Goal: Transaction & Acquisition: Purchase product/service

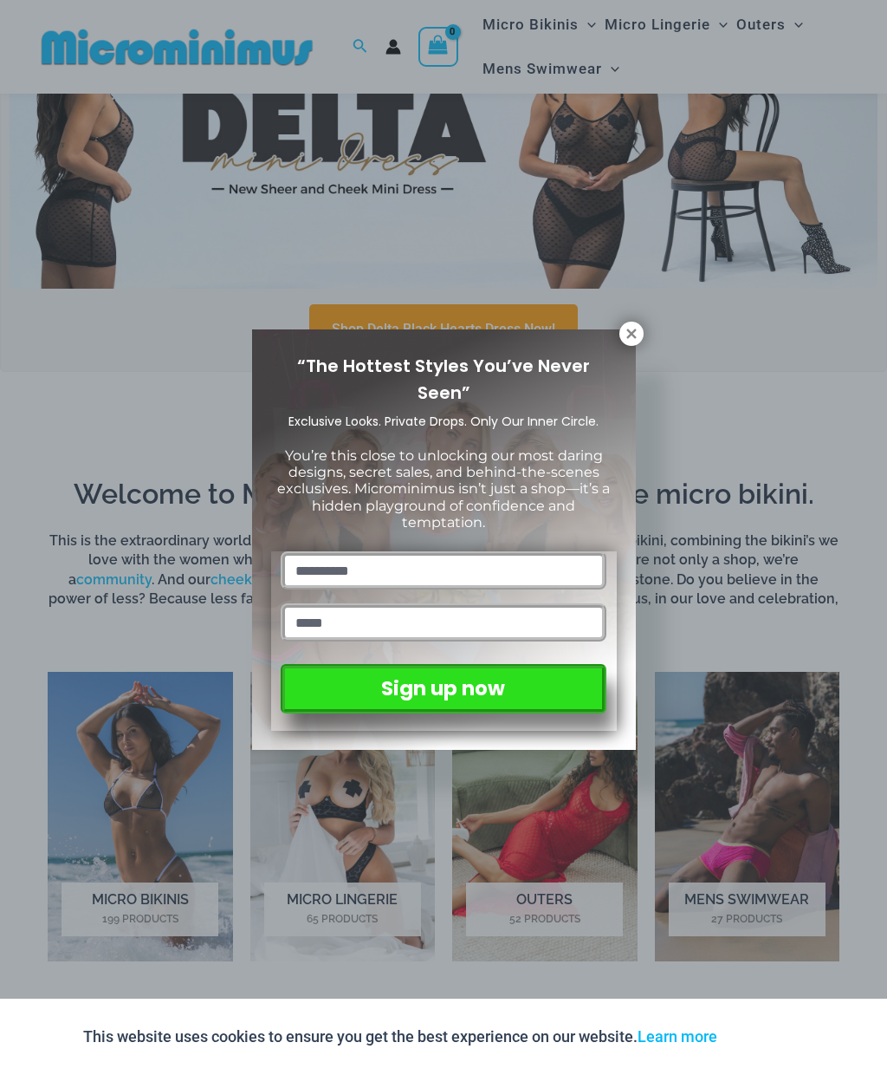
scroll to position [692, 0]
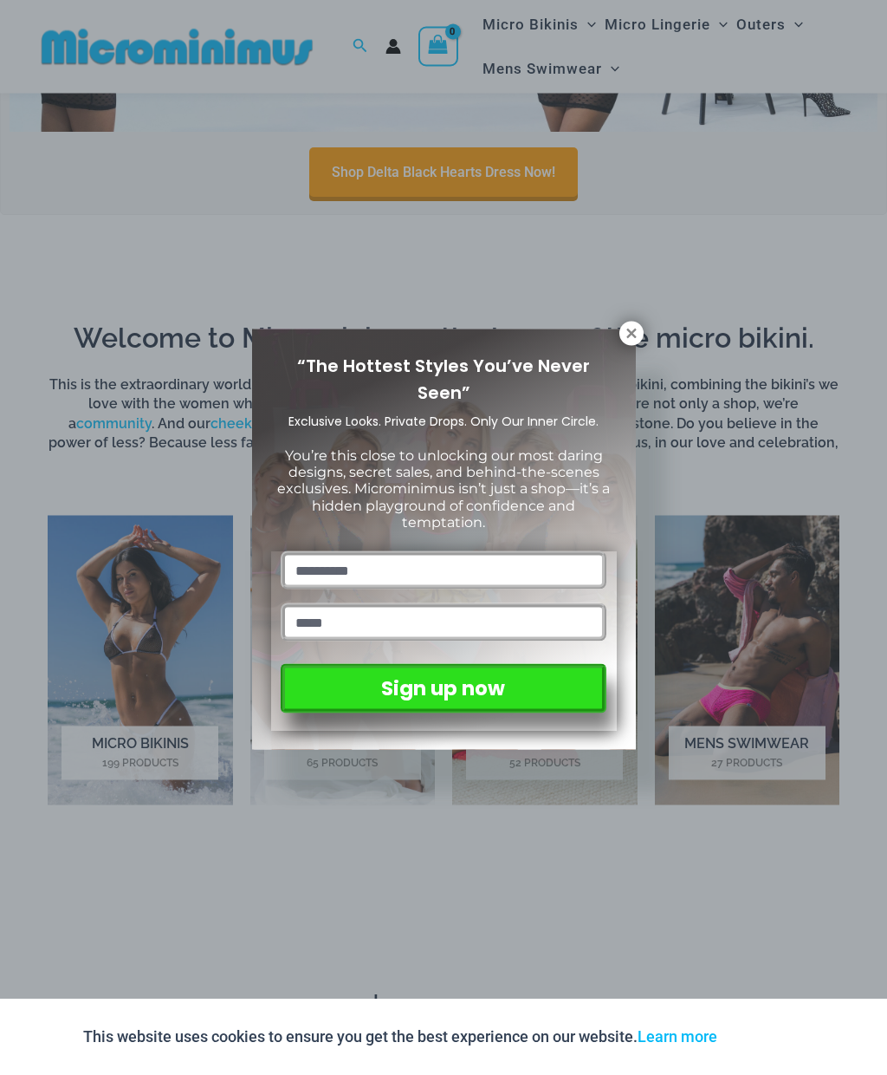
click at [637, 330] on icon at bounding box center [632, 334] width 16 height 16
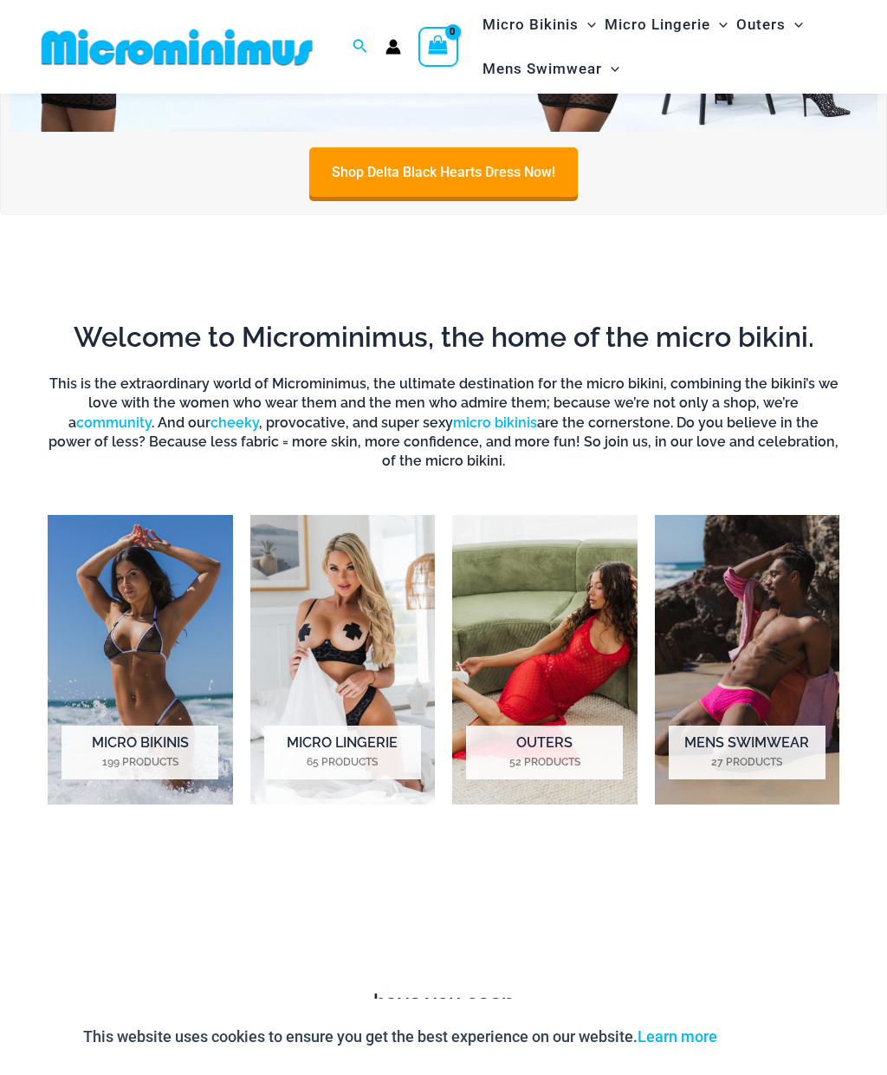
click at [99, 603] on img "Visit product category Micro Bikinis" at bounding box center [140, 660] width 185 height 290
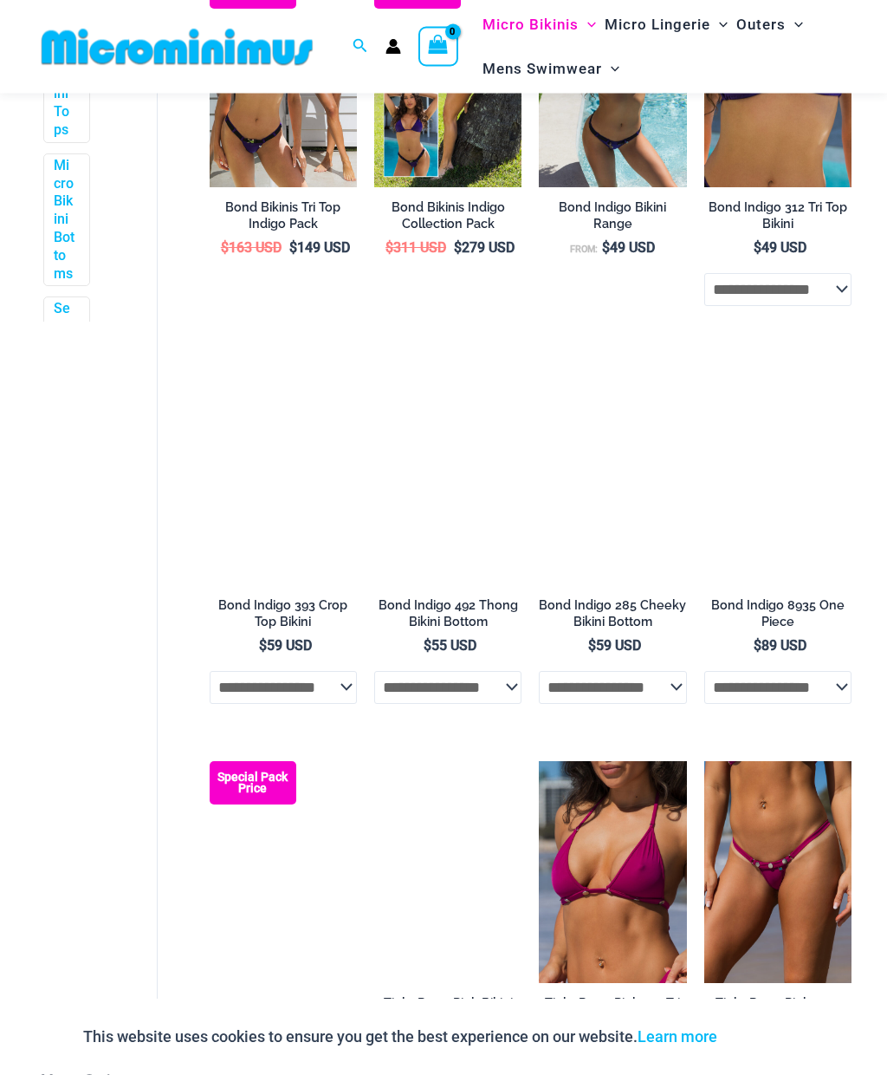
scroll to position [823, 0]
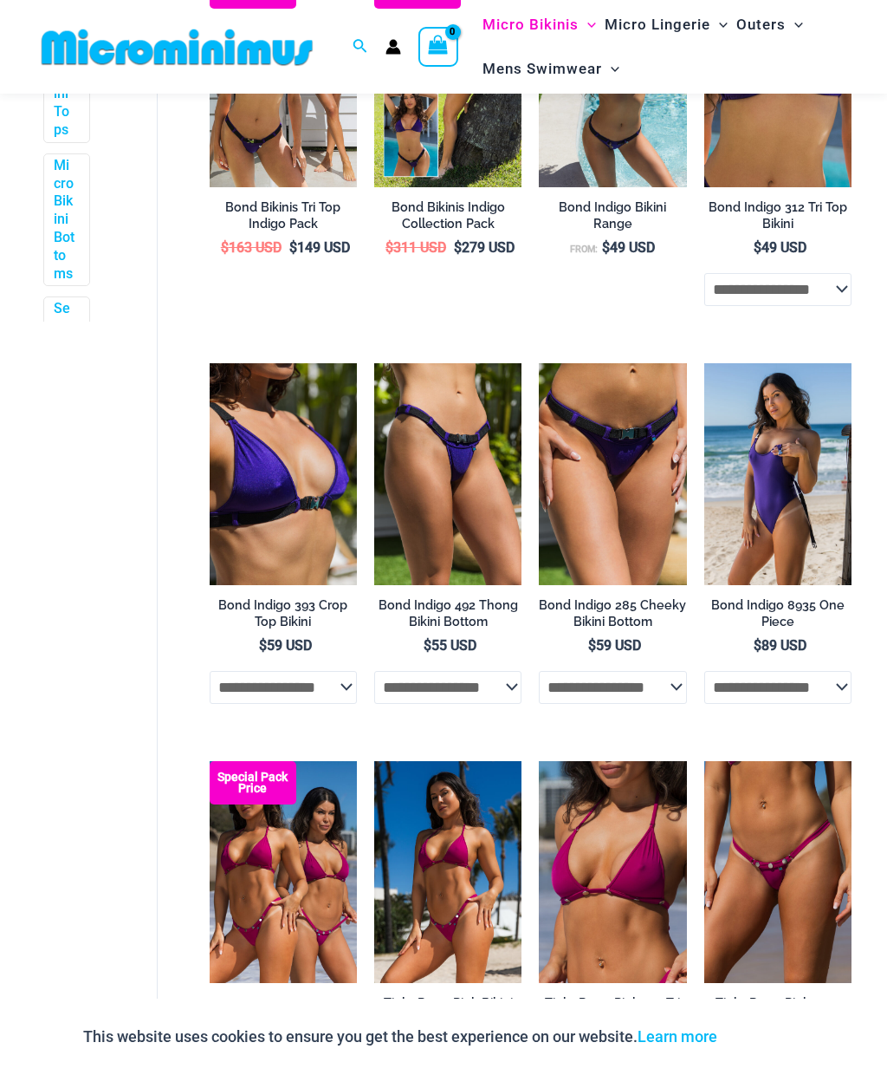
click at [210, 363] on img at bounding box center [210, 363] width 0 height 0
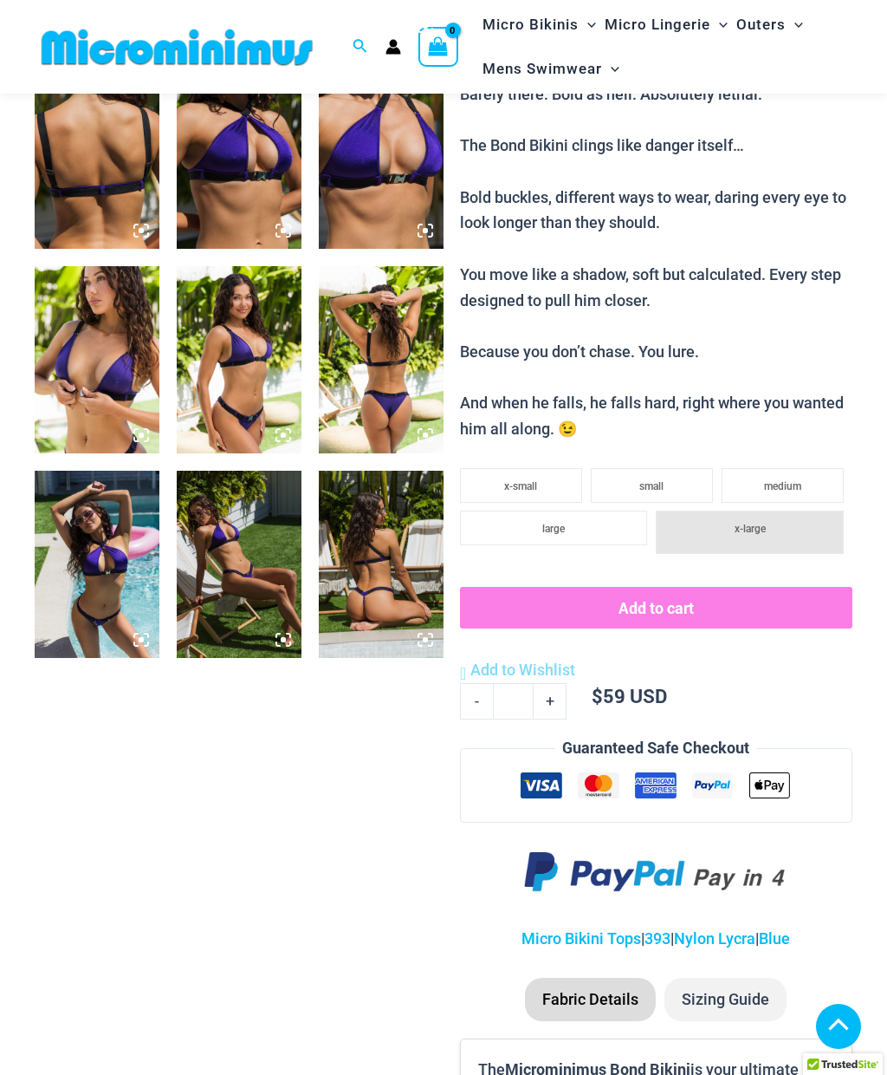
scroll to position [714, 0]
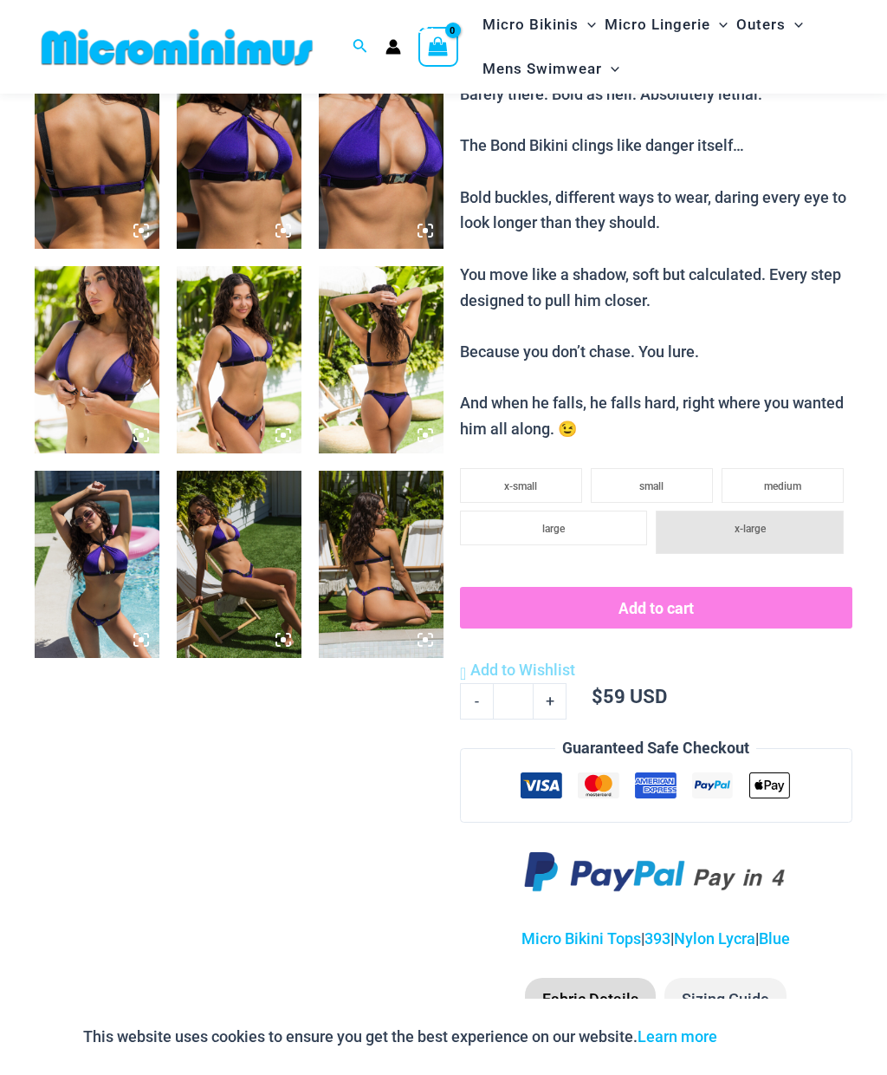
click at [793, 510] on li "x-large" at bounding box center [750, 531] width 188 height 43
click at [792, 510] on li "x-large" at bounding box center [750, 531] width 188 height 43
click at [808, 468] on li "medium" at bounding box center [783, 485] width 122 height 35
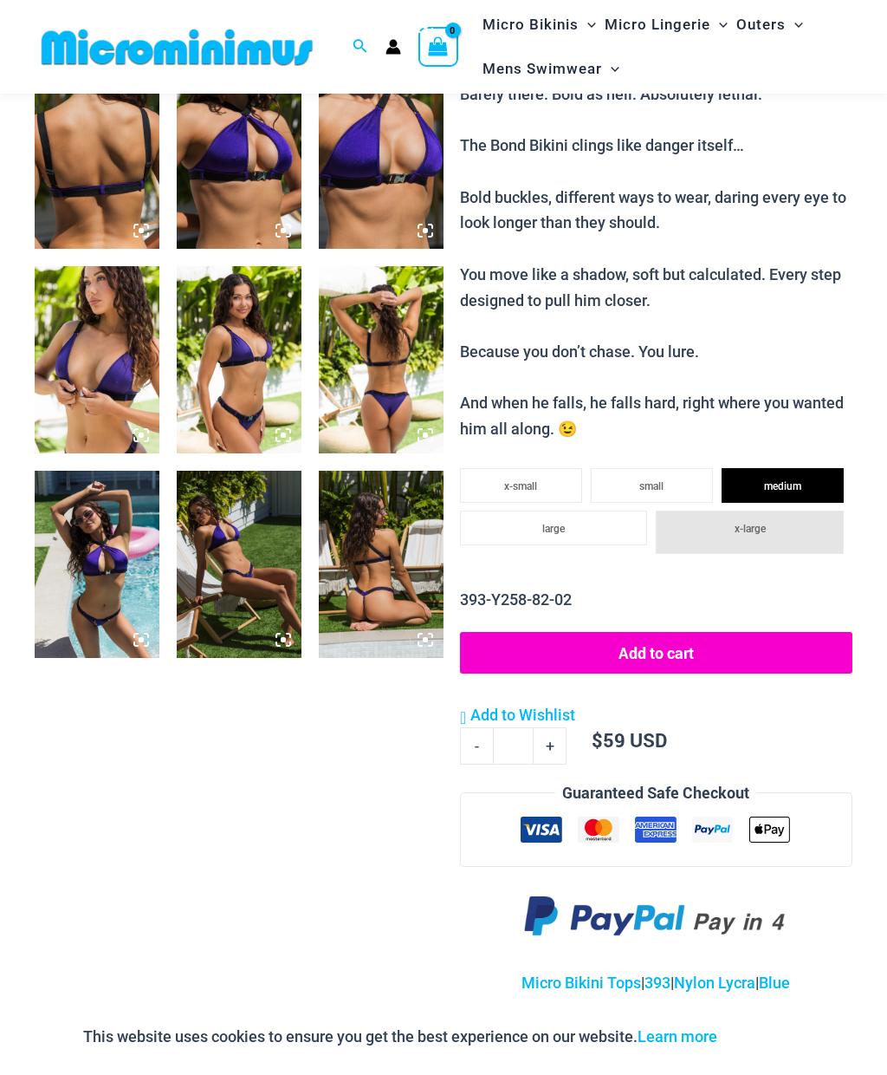
click at [790, 510] on li "x-large" at bounding box center [750, 531] width 188 height 43
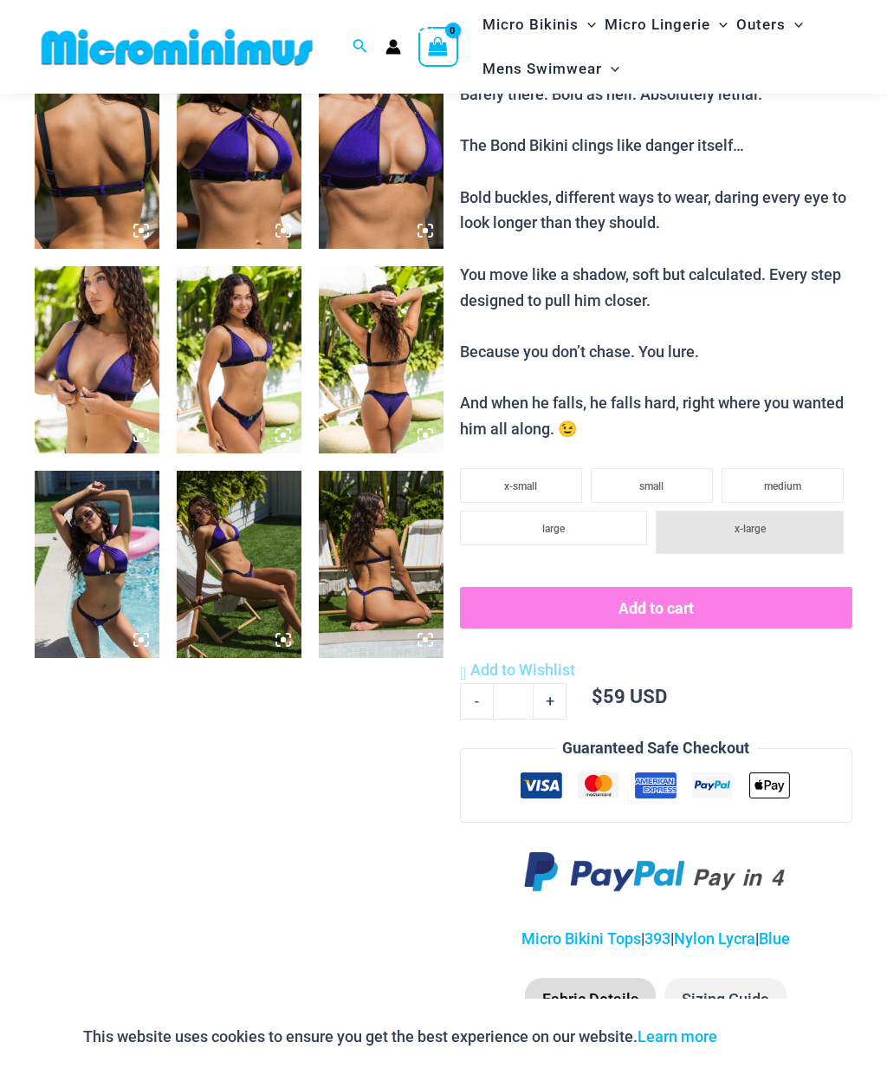
click at [810, 470] on li "medium" at bounding box center [783, 485] width 122 height 35
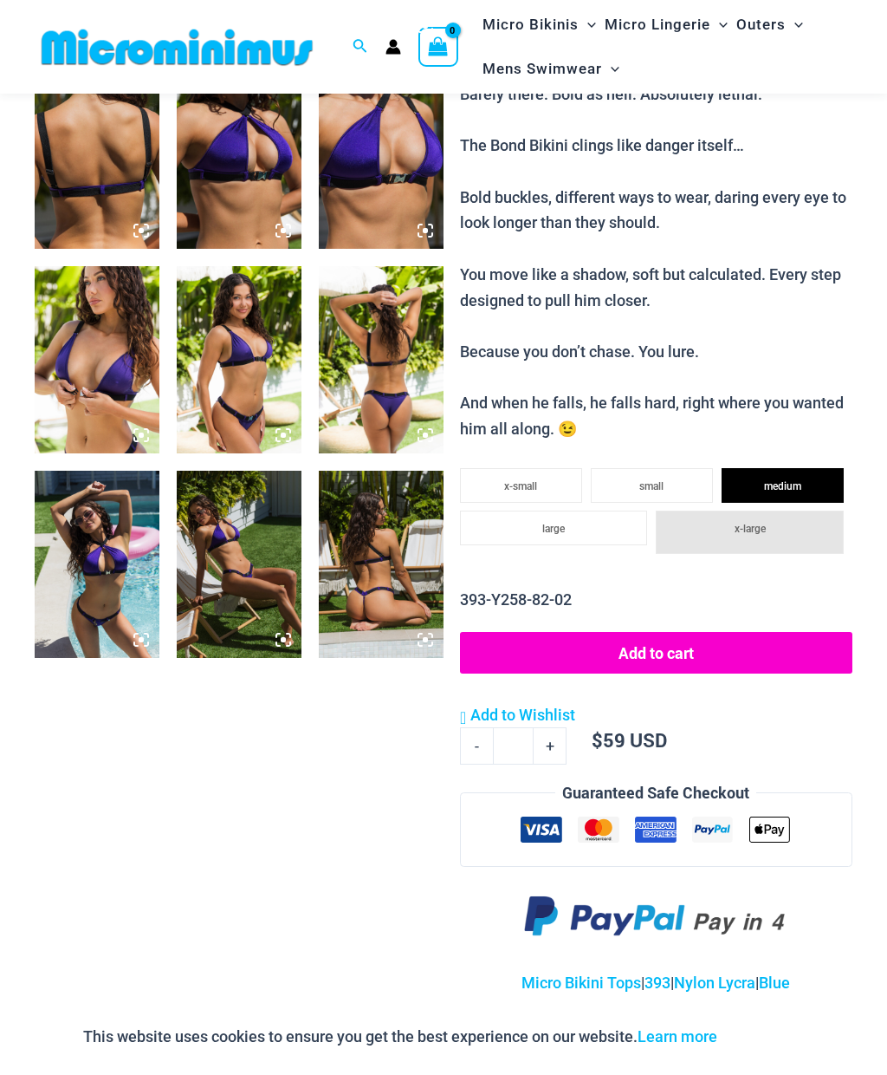
click at [795, 484] on ul "x-small small medium large x-large" at bounding box center [656, 524] width 393 height 111
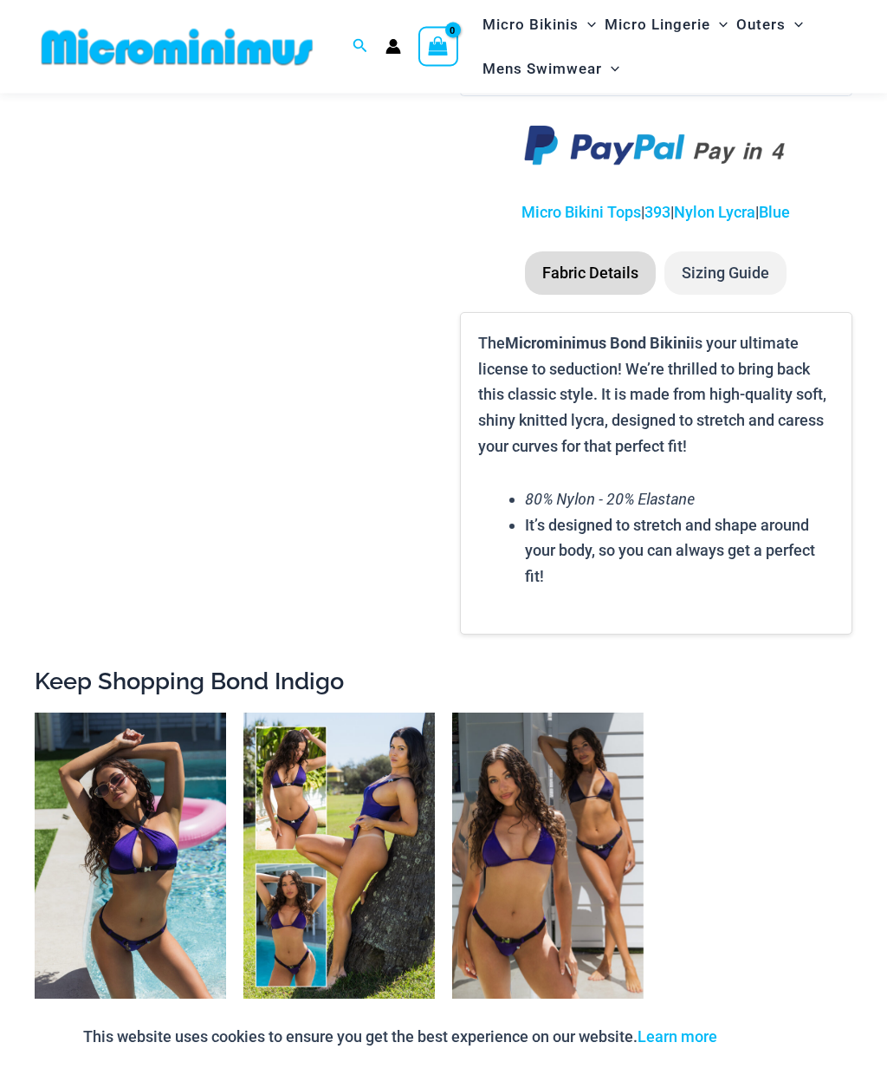
scroll to position [1484, 0]
click at [564, 259] on li "Fabric Details" at bounding box center [590, 272] width 131 height 43
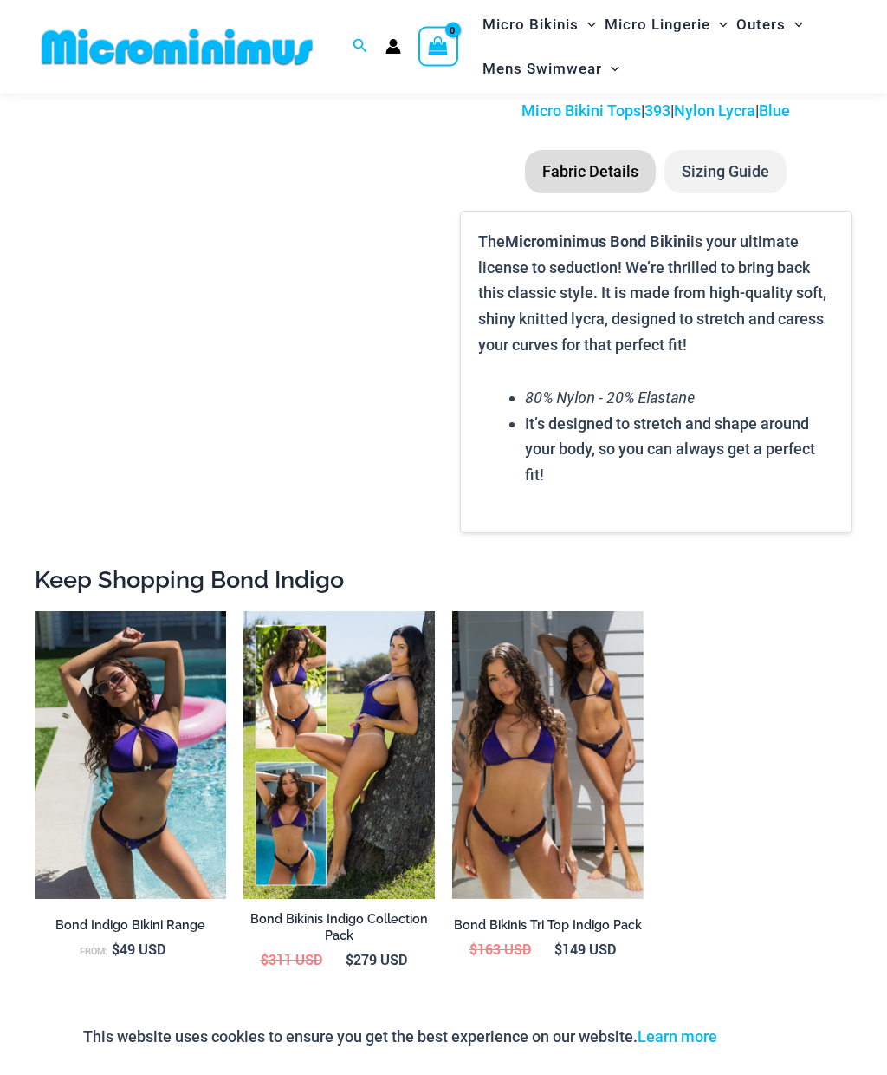
scroll to position [1586, 0]
click at [244, 611] on img at bounding box center [244, 611] width 0 height 0
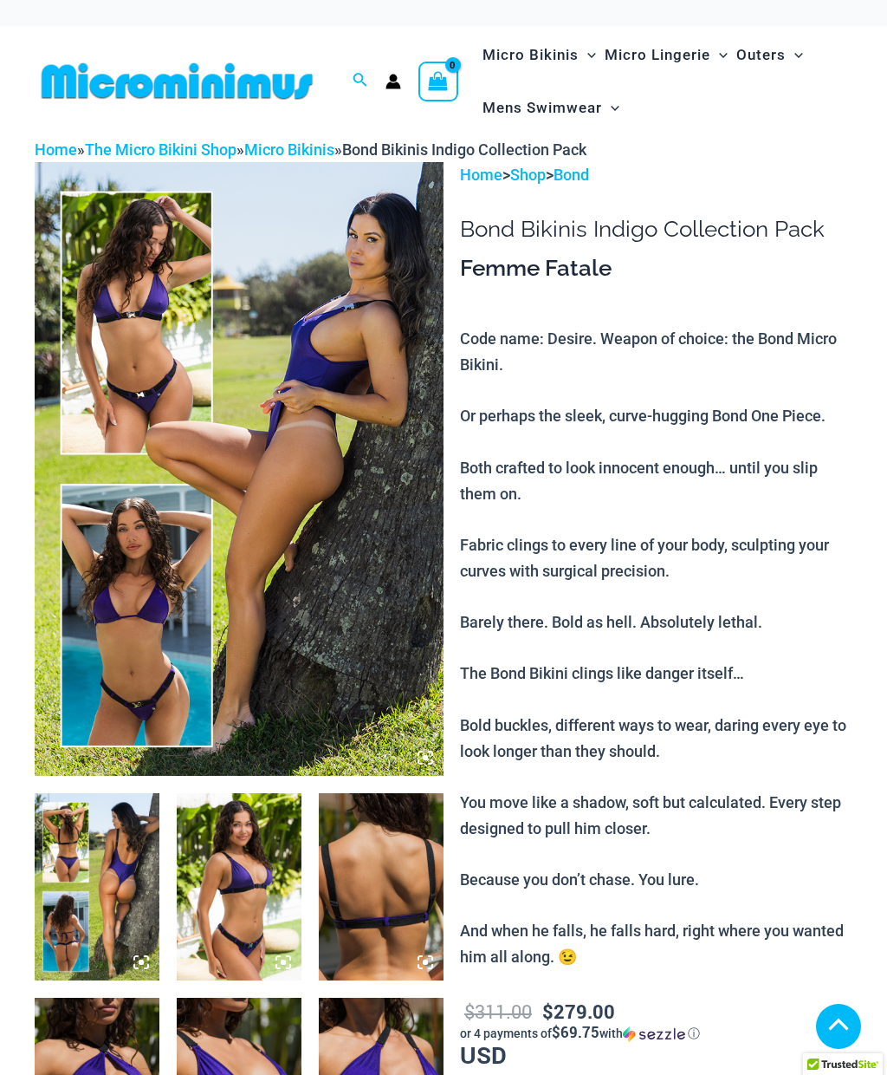
click at [266, 467] on img at bounding box center [239, 469] width 409 height 614
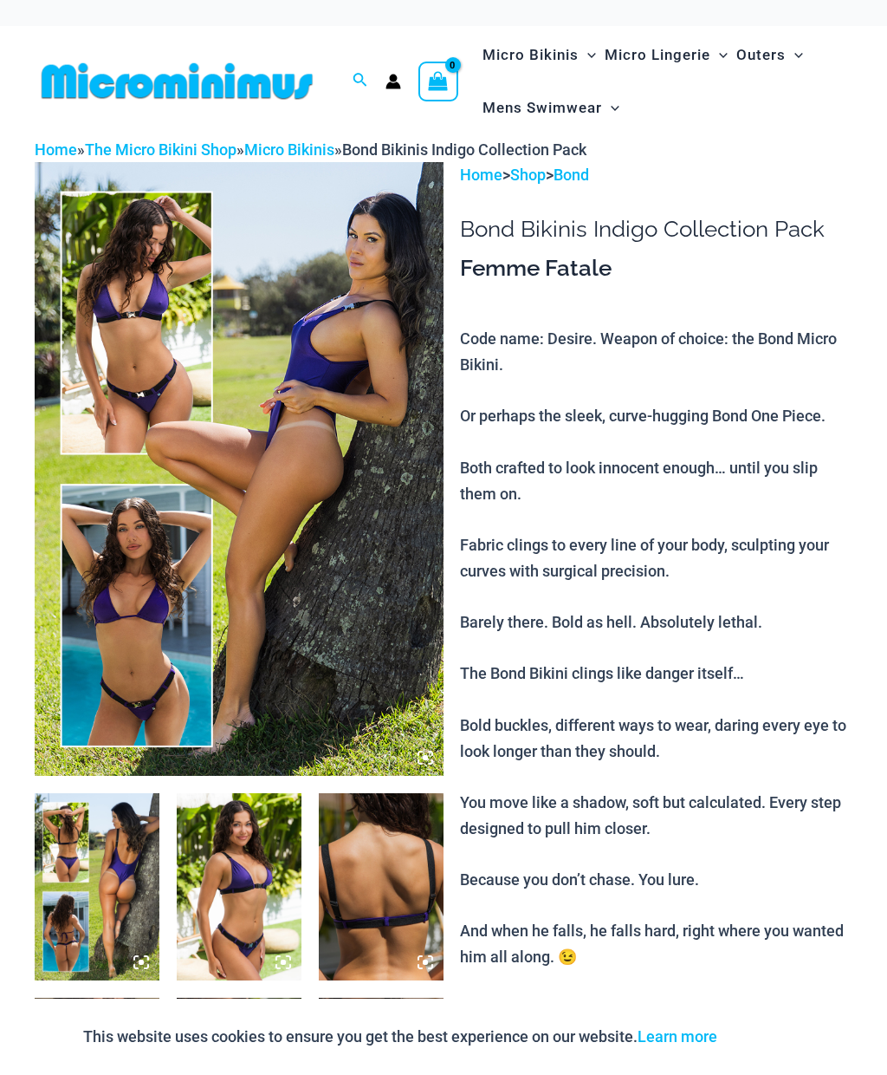
click at [237, 856] on img at bounding box center [239, 886] width 125 height 187
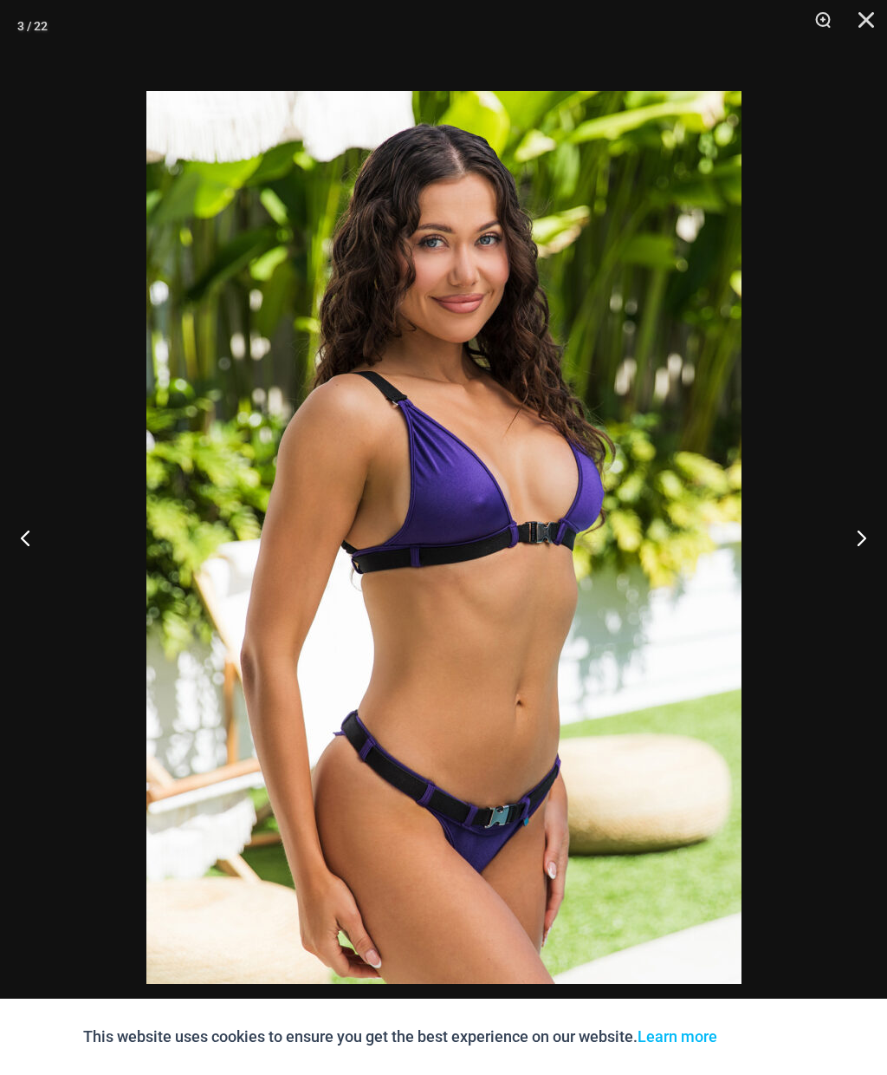
click at [29, 542] on button "Previous" at bounding box center [32, 537] width 65 height 87
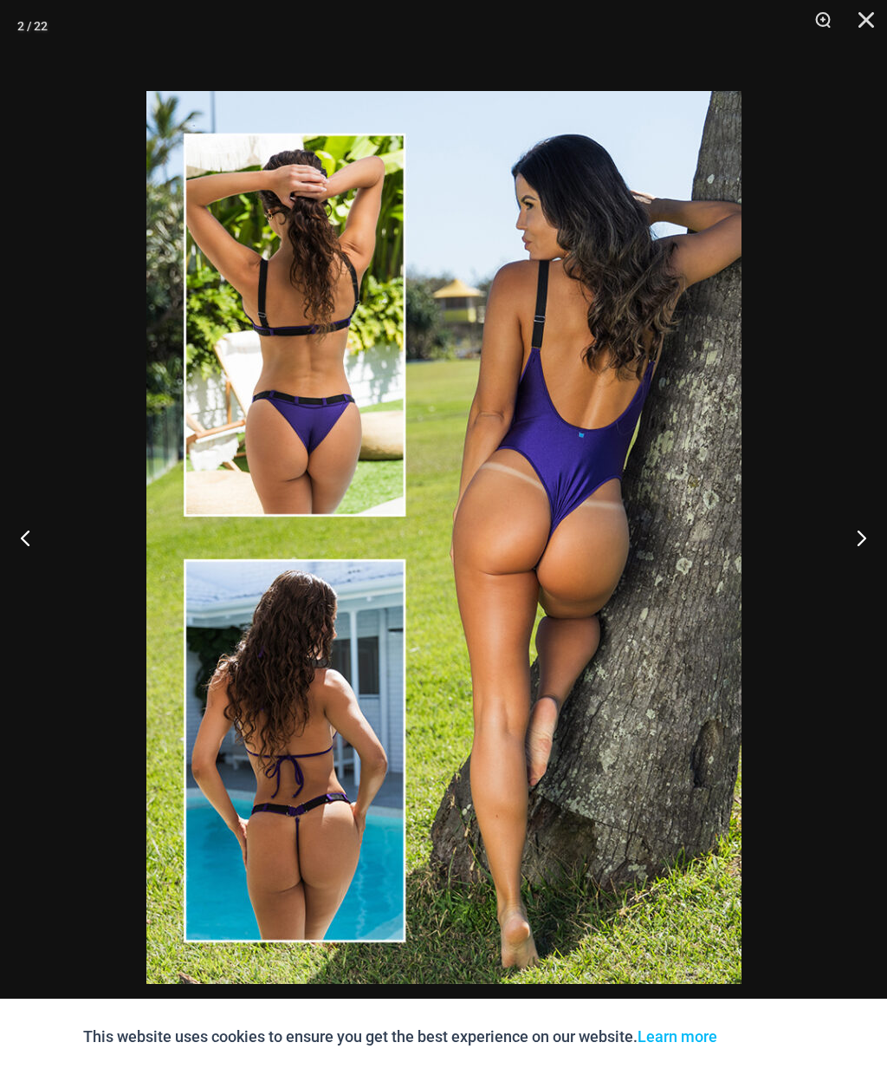
click at [849, 532] on button "Next" at bounding box center [854, 537] width 65 height 87
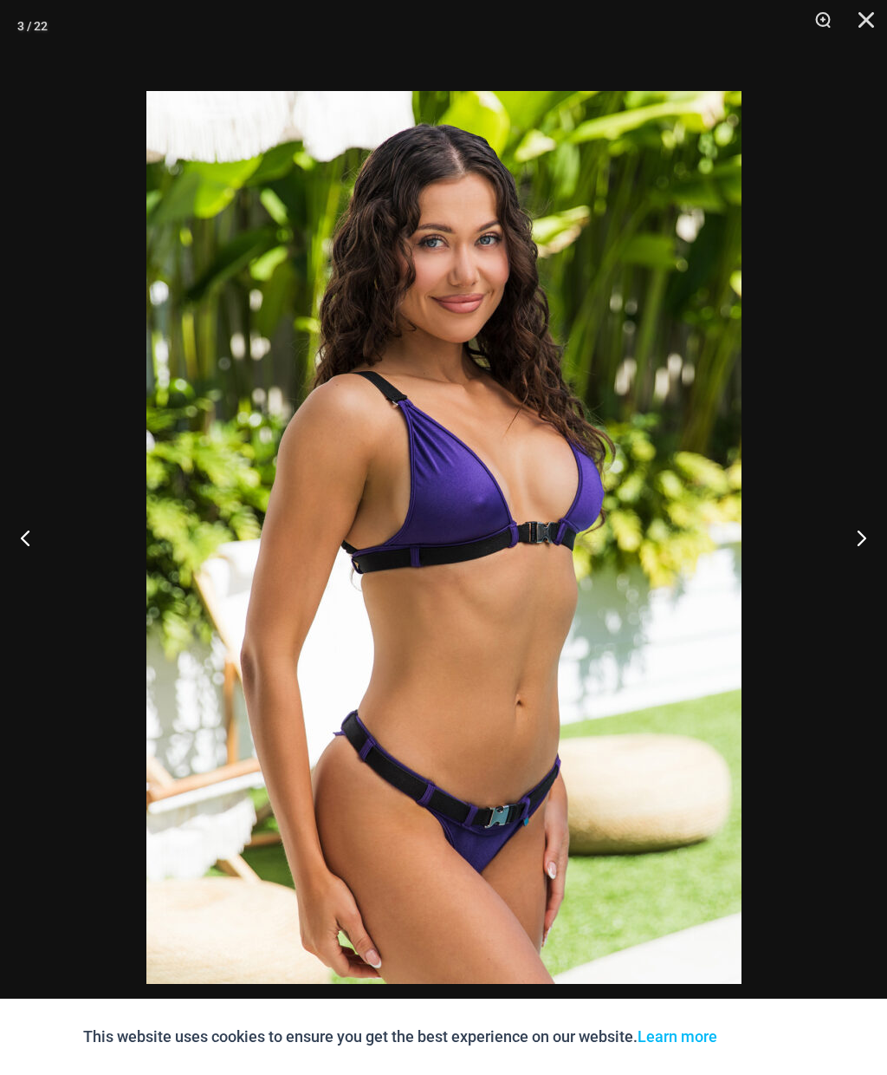
click at [48, 544] on button "Previous" at bounding box center [32, 537] width 65 height 87
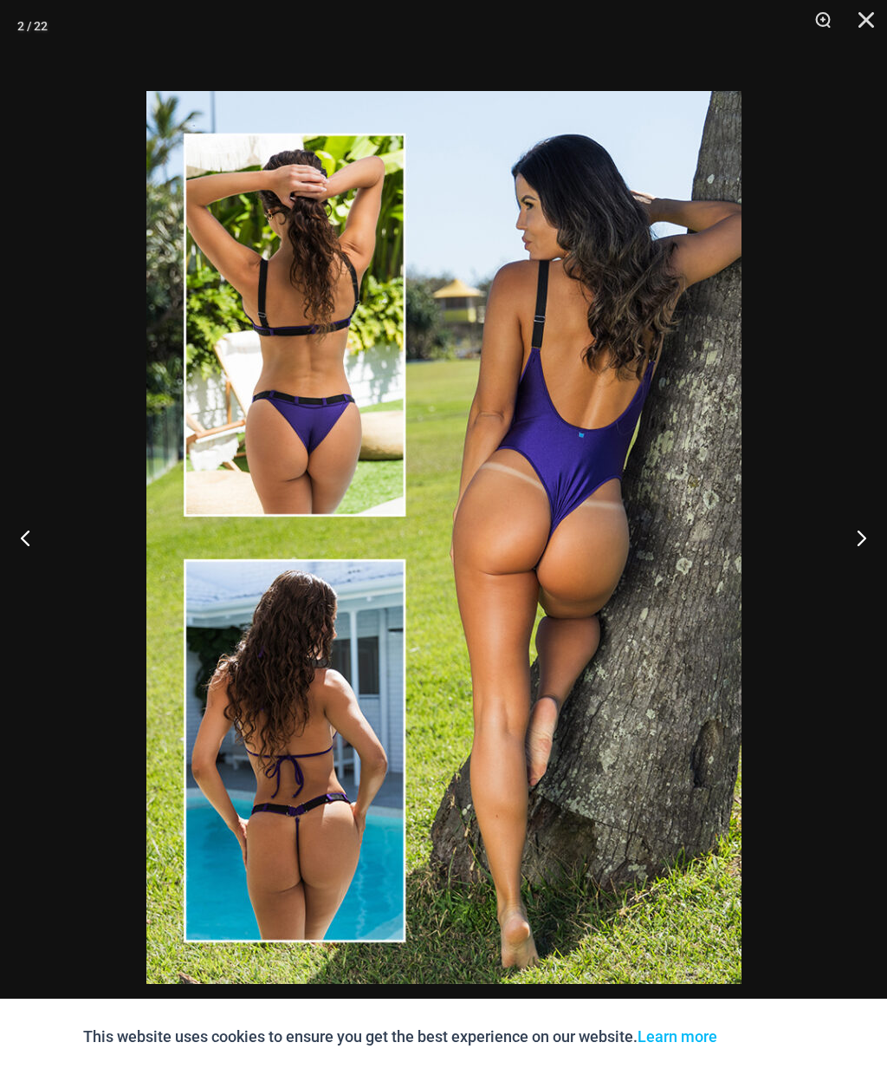
click at [848, 530] on button "Next" at bounding box center [854, 537] width 65 height 87
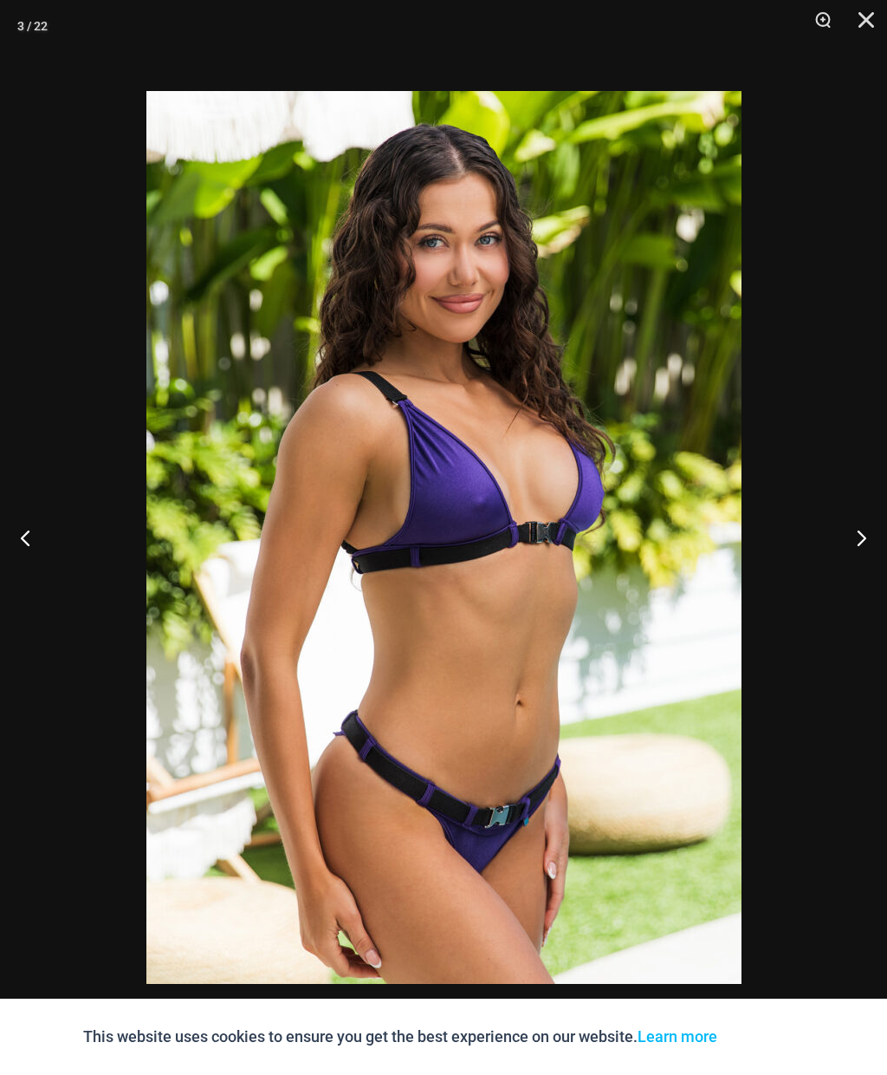
click at [848, 531] on button "Next" at bounding box center [854, 537] width 65 height 87
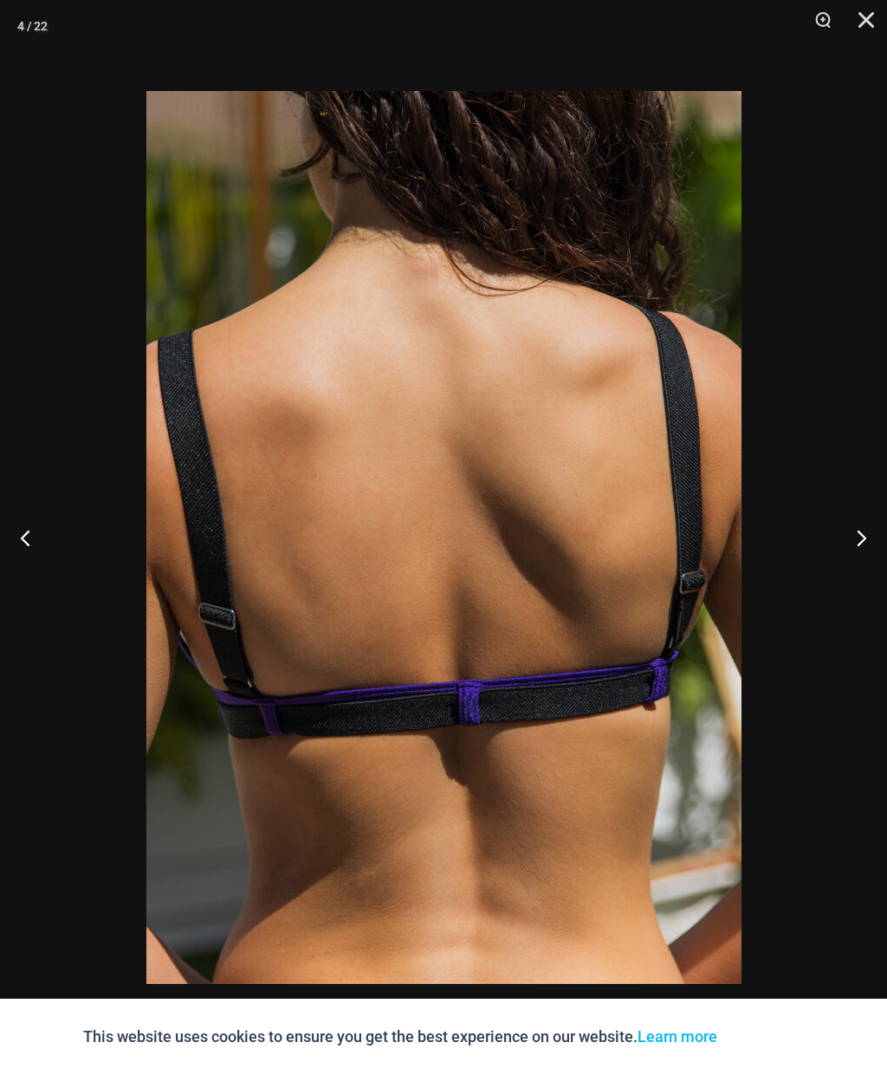
click at [848, 530] on button "Next" at bounding box center [854, 537] width 65 height 87
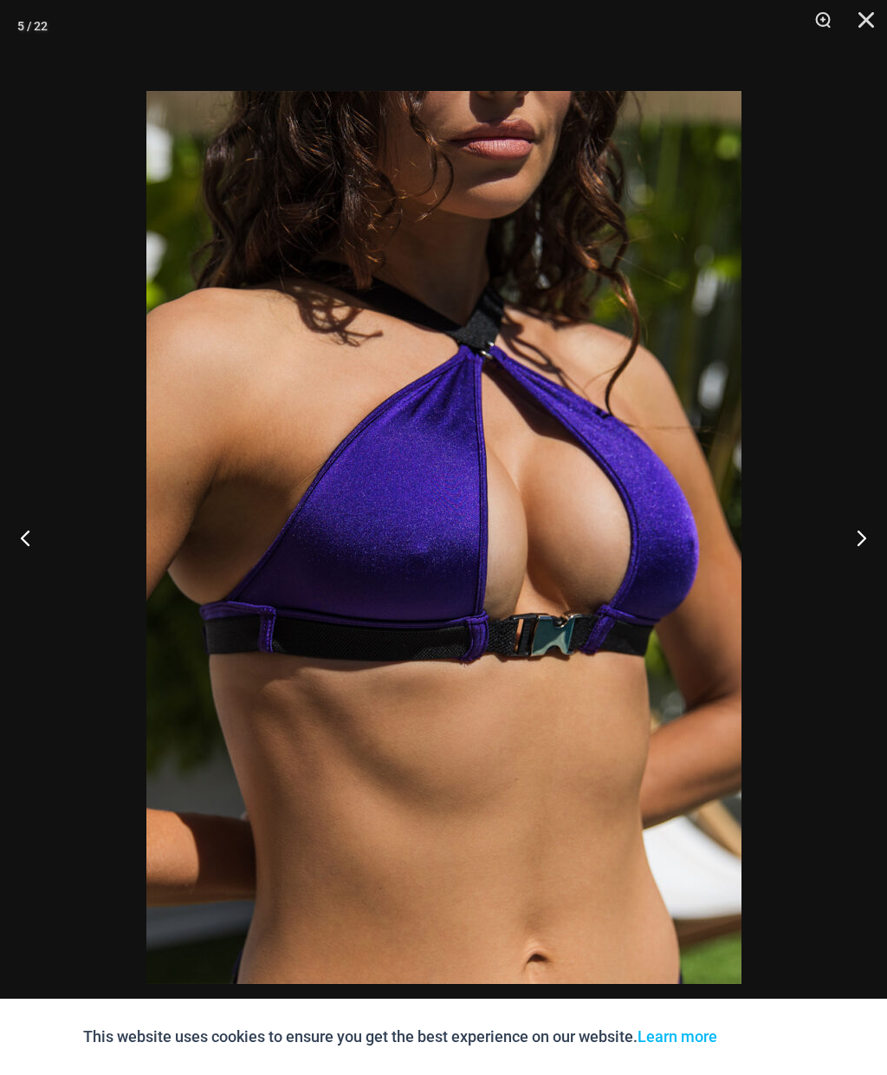
click at [848, 533] on button "Next" at bounding box center [854, 537] width 65 height 87
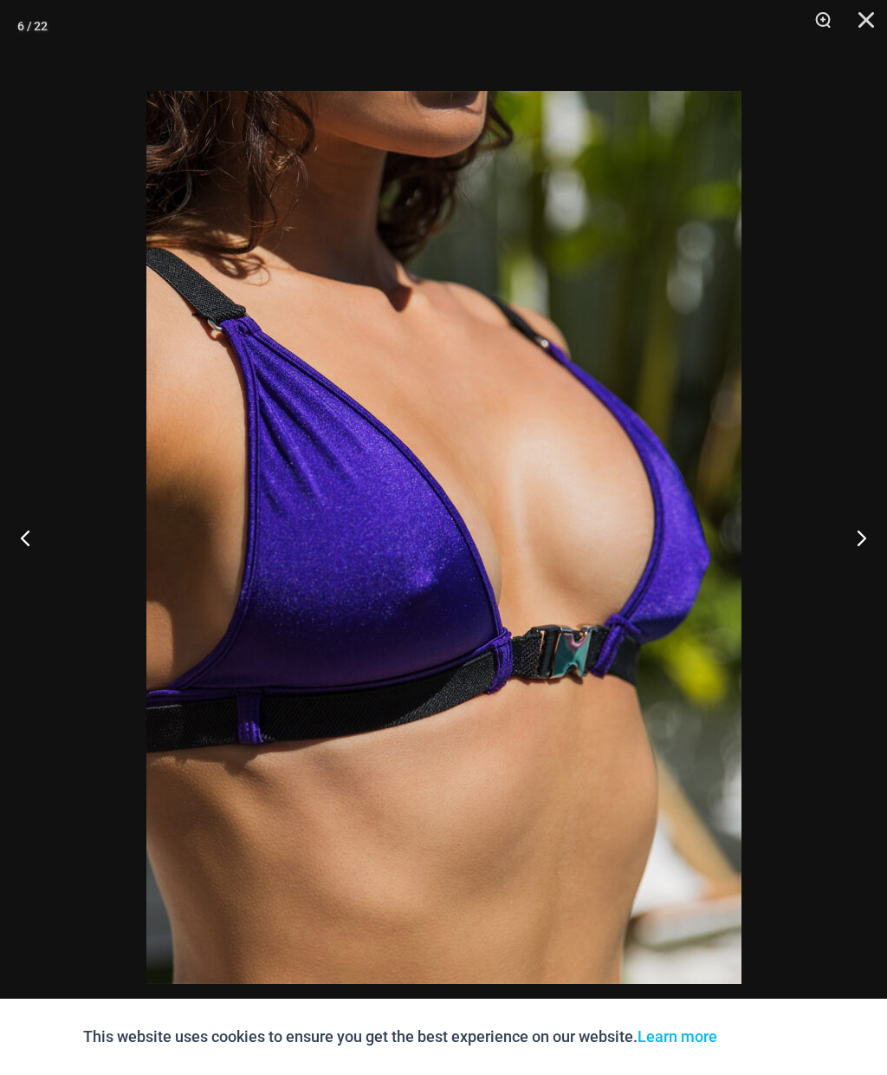
click at [850, 535] on button "Next" at bounding box center [854, 537] width 65 height 87
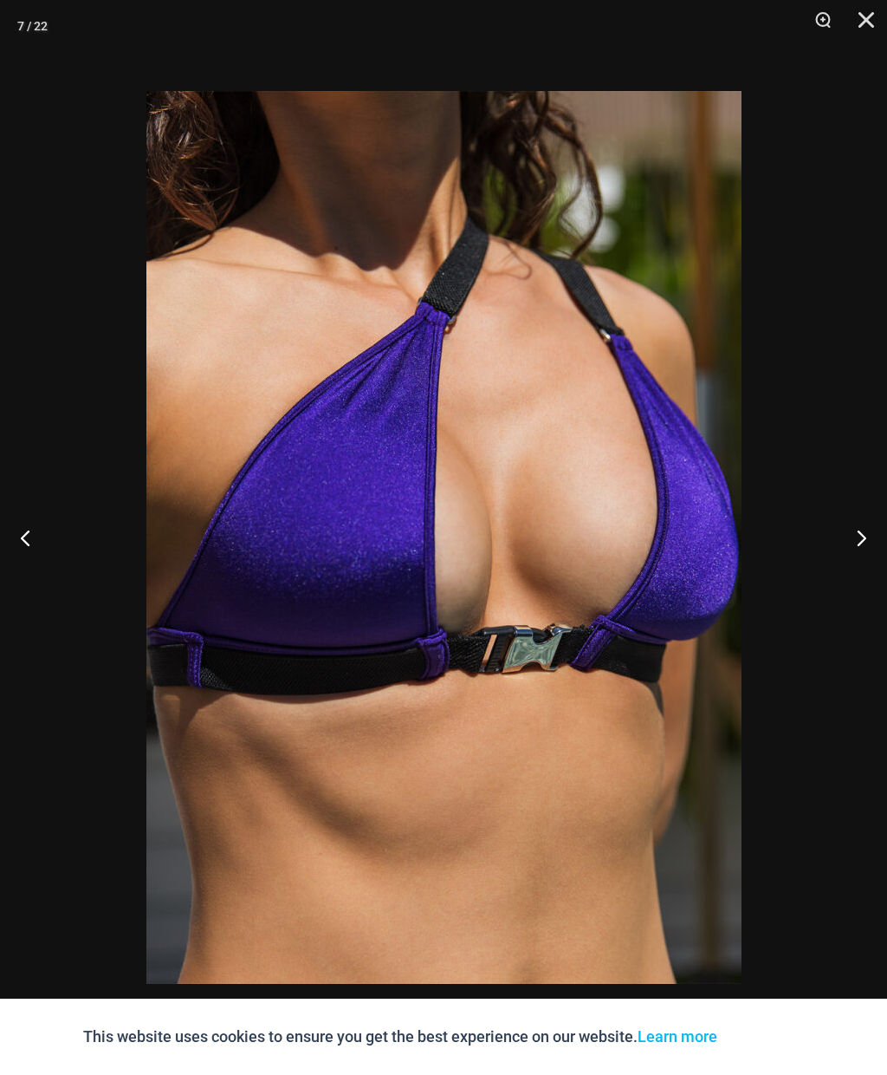
click at [848, 536] on button "Next" at bounding box center [854, 537] width 65 height 87
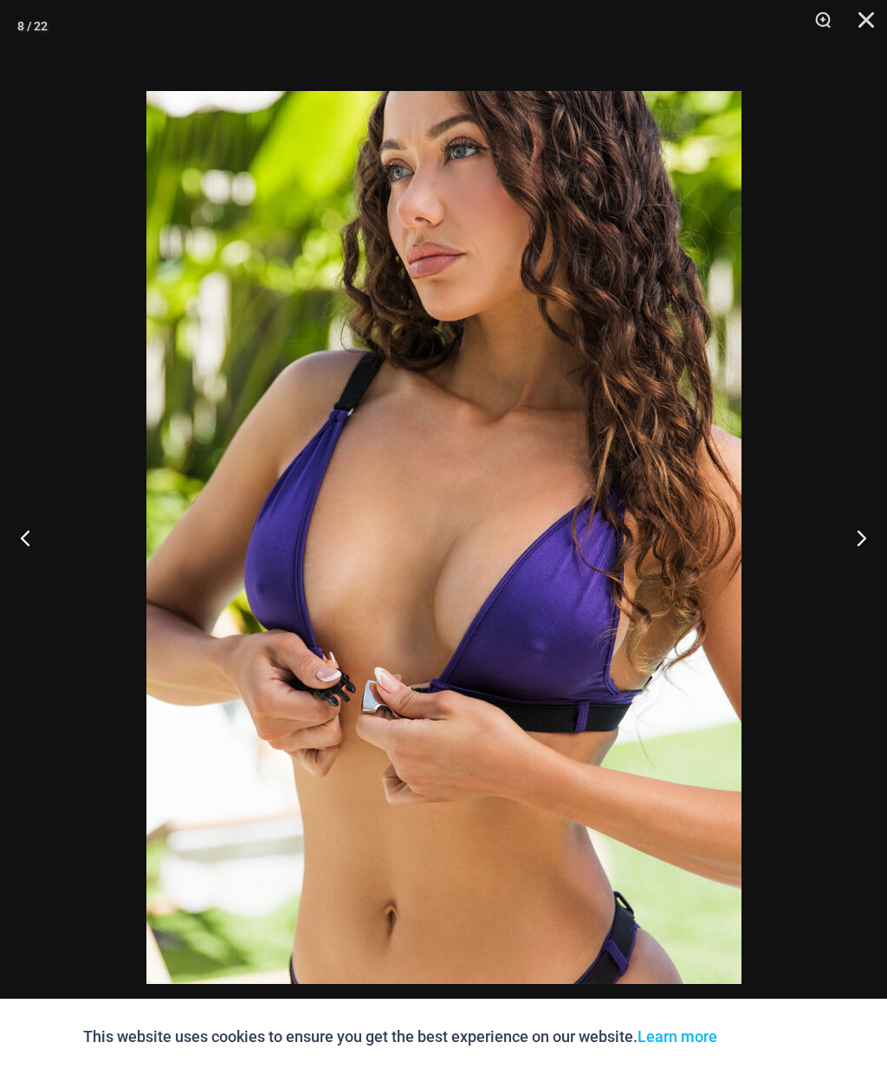
click at [848, 536] on button "Next" at bounding box center [854, 537] width 65 height 87
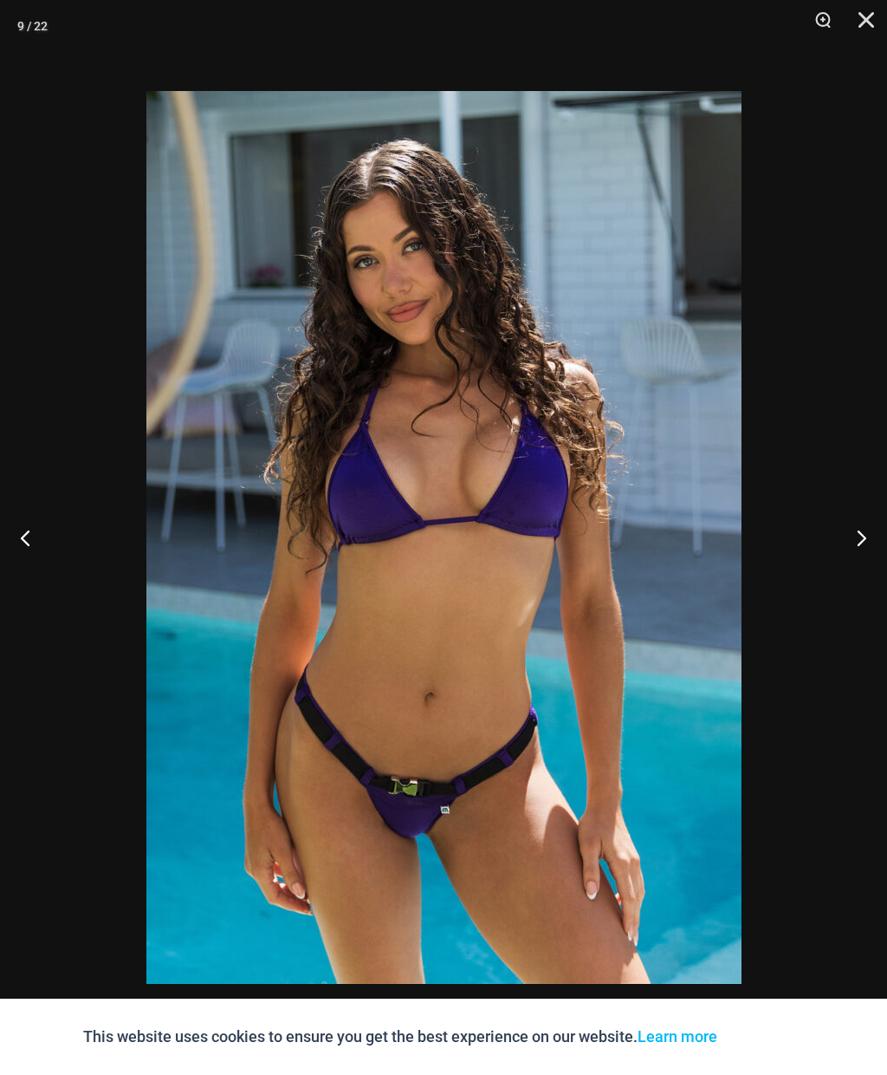
click at [847, 538] on button "Next" at bounding box center [854, 537] width 65 height 87
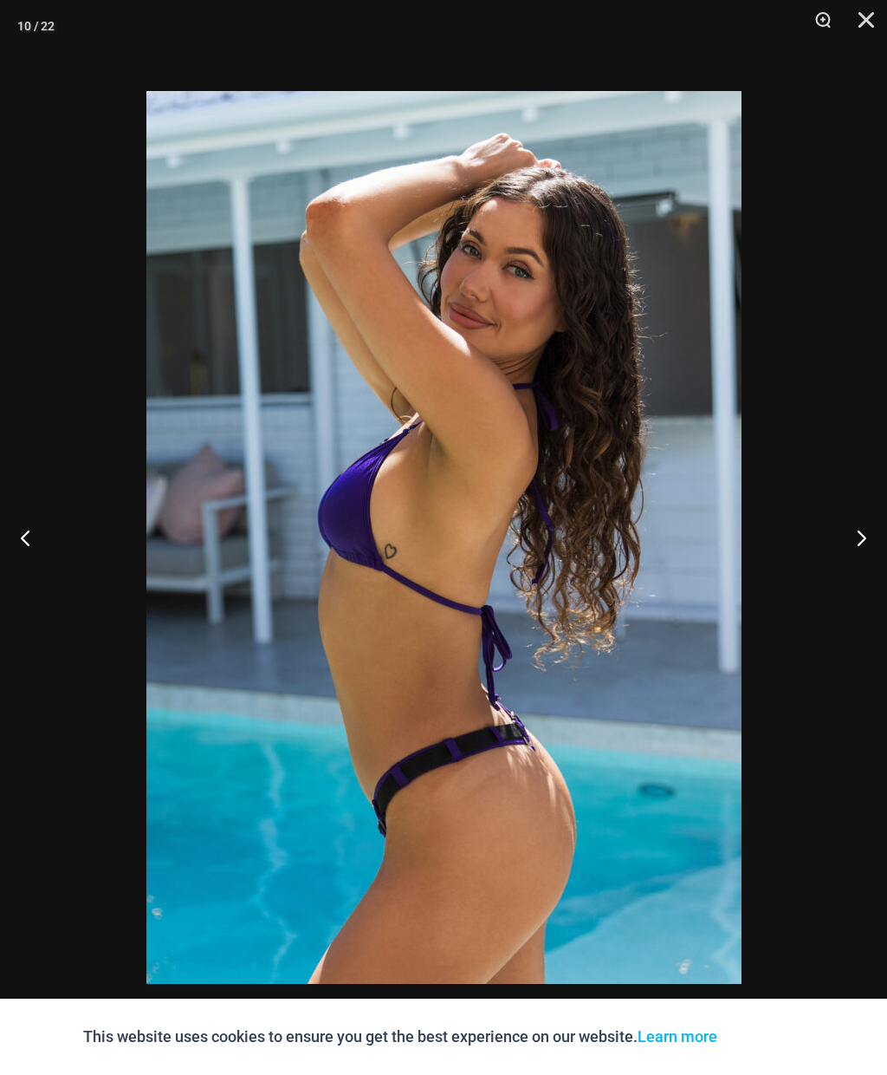
click at [848, 542] on button "Next" at bounding box center [854, 537] width 65 height 87
